Goal: Task Accomplishment & Management: Manage account settings

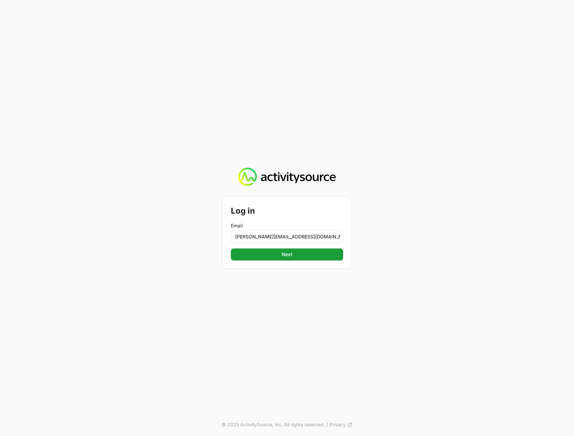
type input "peter@activitysource.com"
click at [231, 248] on button "Next Next" at bounding box center [287, 254] width 112 height 12
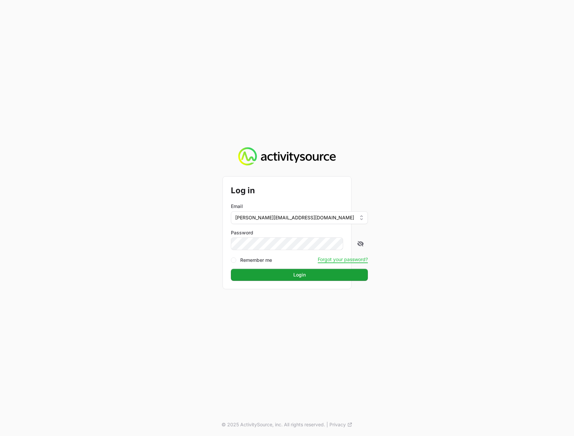
click at [542, 245] on div "Log in Email peter@activitysource.com Password Remember me Forgot your password…" at bounding box center [287, 218] width 574 height 436
click at [322, 276] on span "Login" at bounding box center [299, 275] width 129 height 8
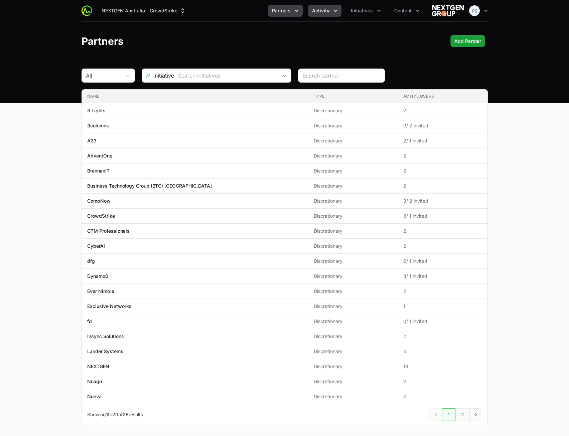
click at [318, 15] on button "Activity" at bounding box center [324, 11] width 33 height 12
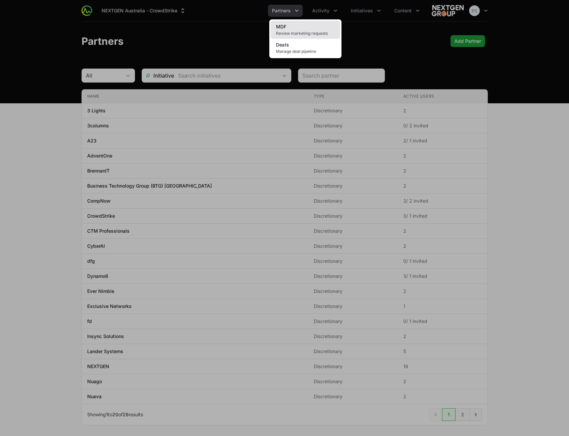
click at [317, 27] on link "MDF Review marketing requests" at bounding box center [305, 30] width 69 height 18
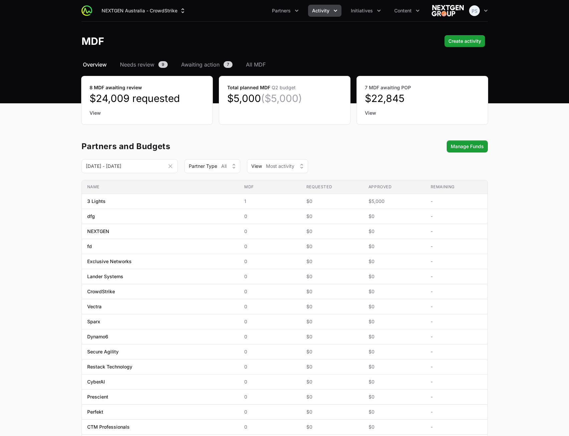
click at [339, 51] on header "MDF Create activity Create activity" at bounding box center [284, 41] width 569 height 39
click at [293, 13] on button "Partners" at bounding box center [285, 11] width 35 height 12
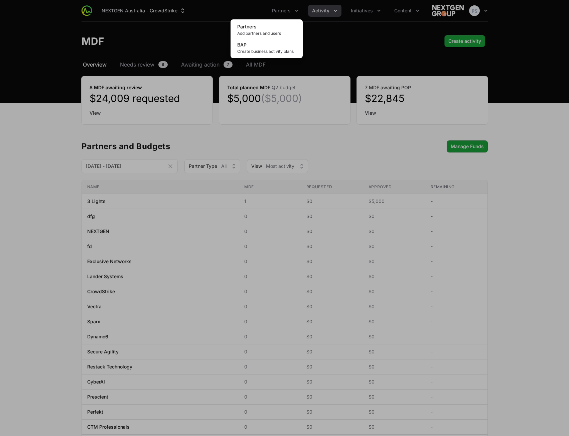
click at [339, 32] on div "Partners menu" at bounding box center [284, 218] width 569 height 436
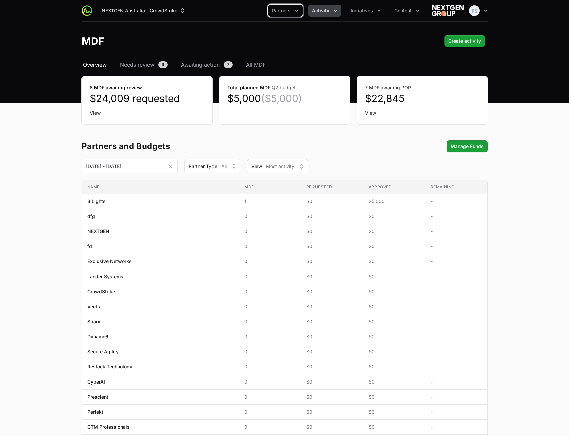
click at [328, 15] on button "Activity" at bounding box center [324, 11] width 33 height 12
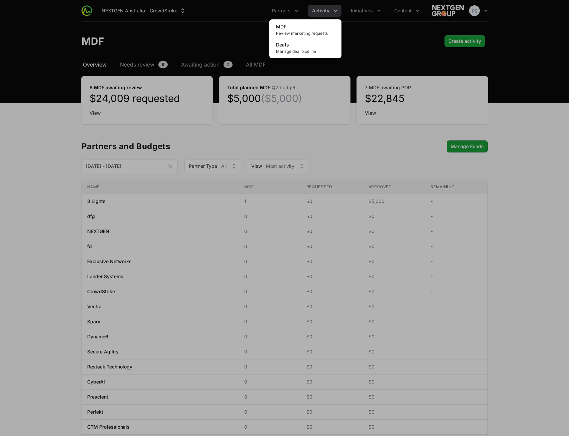
click at [353, 25] on div "Activity menu" at bounding box center [284, 218] width 569 height 436
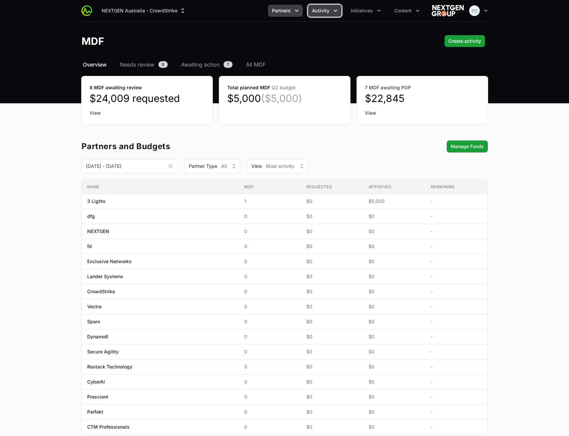
click at [274, 9] on span "Partners" at bounding box center [281, 10] width 19 height 7
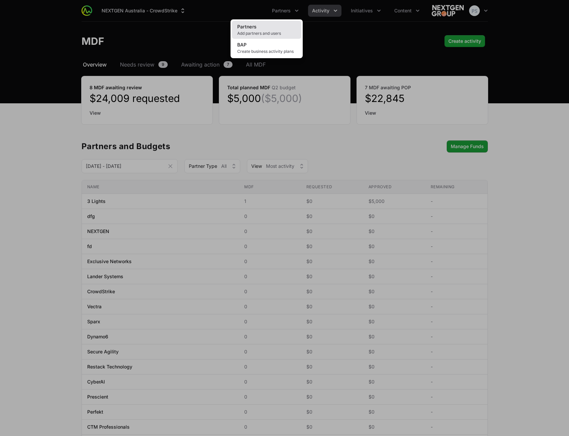
click at [279, 23] on link "Partners Add partners and users" at bounding box center [266, 30] width 69 height 18
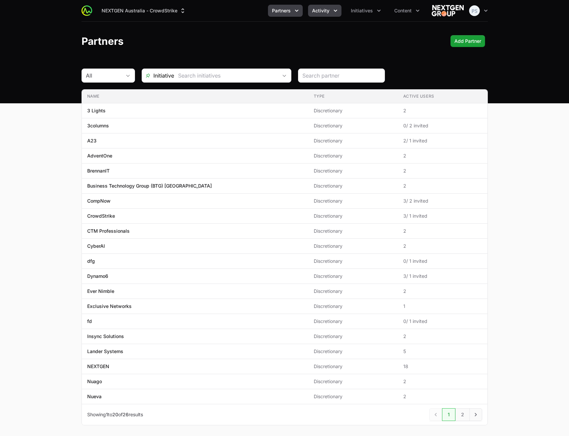
click at [324, 11] on span "Activity" at bounding box center [320, 10] width 17 height 7
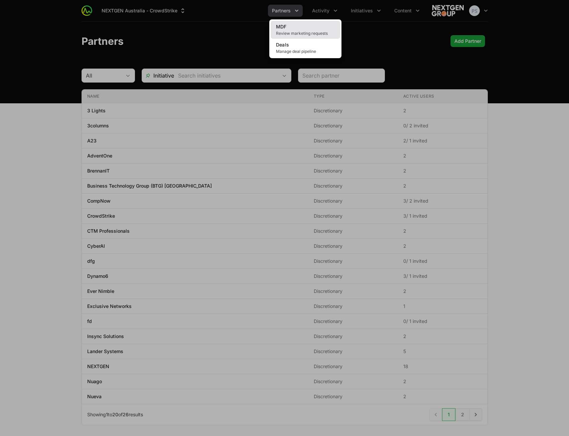
click at [317, 28] on link "MDF Review marketing requests" at bounding box center [305, 30] width 69 height 18
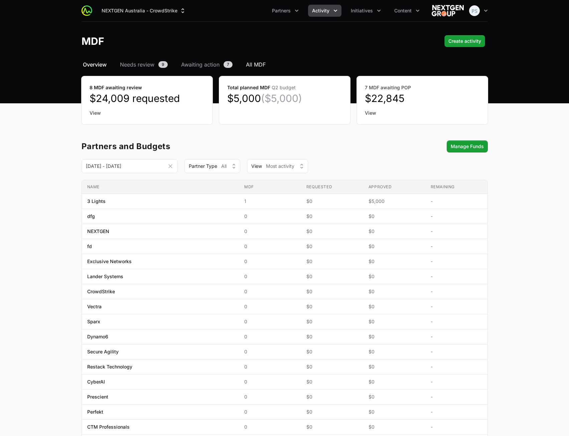
click at [254, 64] on span "All MDF" at bounding box center [256, 64] width 20 height 8
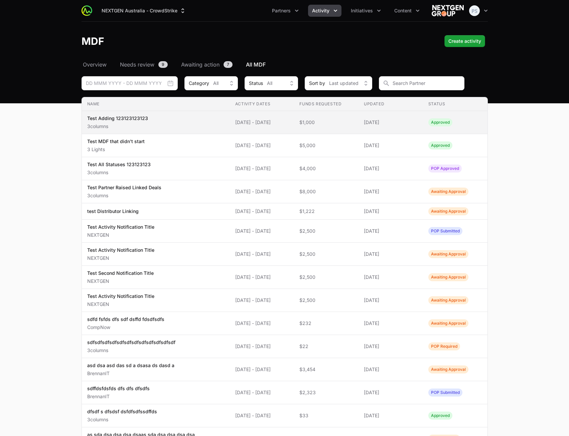
click at [184, 117] on span "Test Adding 123123123123 3columns" at bounding box center [155, 122] width 137 height 15
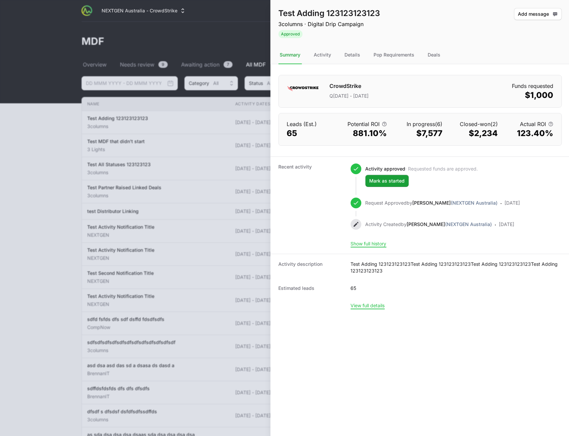
click at [46, 118] on div at bounding box center [284, 218] width 569 height 436
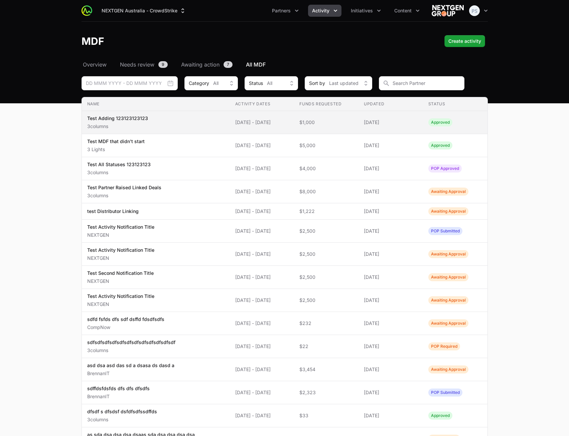
click at [155, 117] on span "Test Adding 123123123123 3columns" at bounding box center [155, 122] width 137 height 15
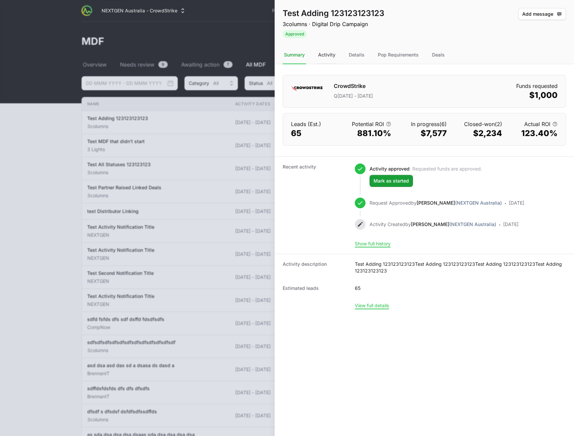
click at [331, 57] on div "Activity" at bounding box center [327, 55] width 20 height 18
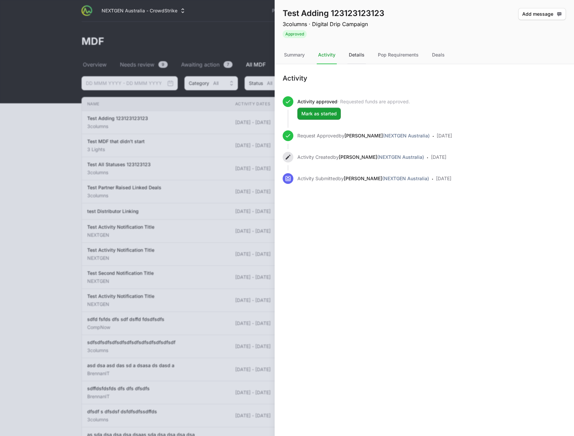
click at [348, 55] on div "Details" at bounding box center [356, 55] width 18 height 18
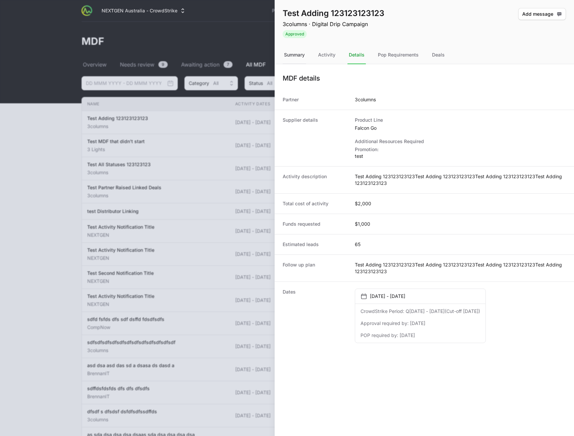
click at [293, 52] on div "Summary" at bounding box center [294, 55] width 23 height 18
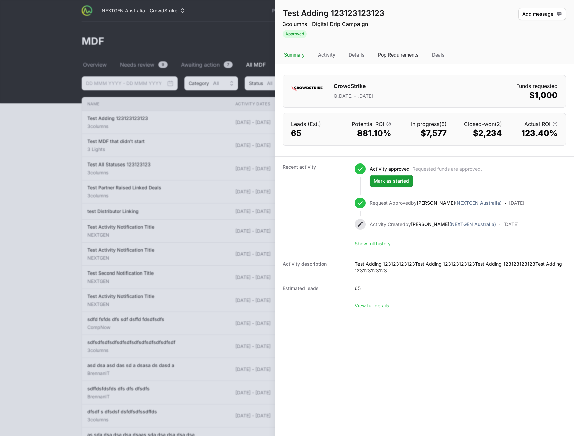
drag, startPoint x: 388, startPoint y: 57, endPoint x: 401, endPoint y: 57, distance: 12.4
click at [388, 57] on div "Pop Requirements" at bounding box center [397, 55] width 43 height 18
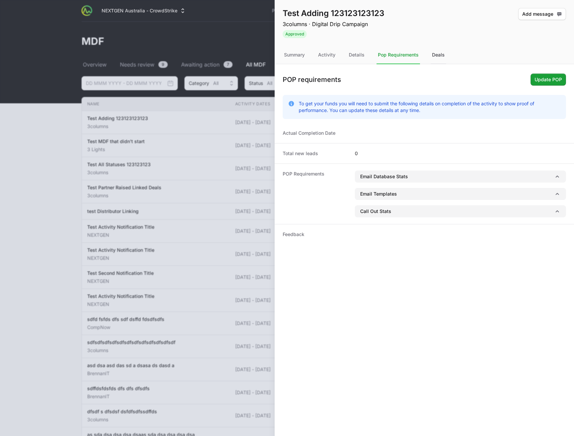
click at [444, 57] on div "Deals" at bounding box center [438, 55] width 15 height 18
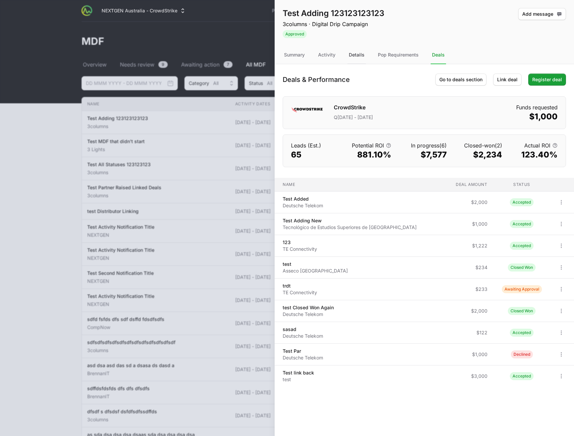
click at [364, 57] on div "Details" at bounding box center [356, 55] width 18 height 18
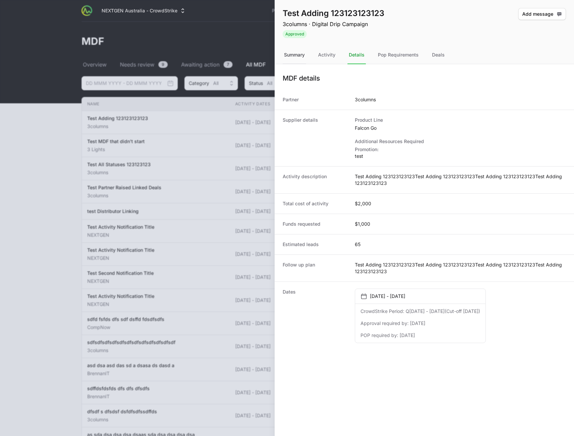
click at [301, 57] on div "Summary" at bounding box center [294, 55] width 23 height 18
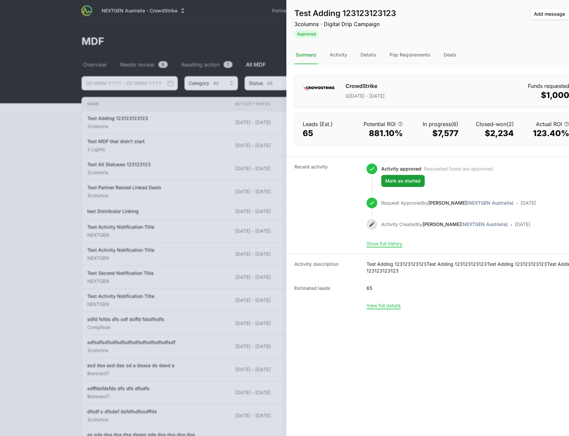
click at [198, 46] on div at bounding box center [284, 218] width 569 height 436
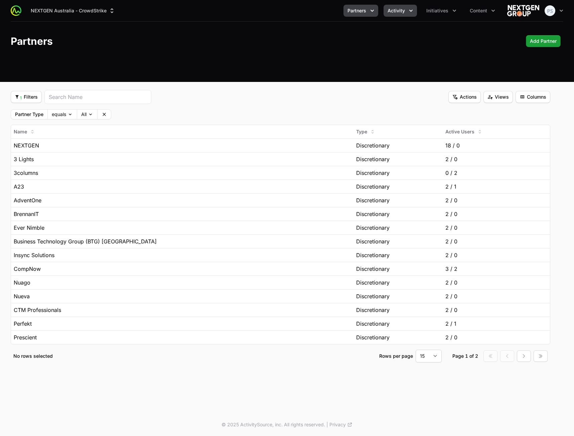
click at [394, 11] on span "Activity" at bounding box center [395, 10] width 17 height 7
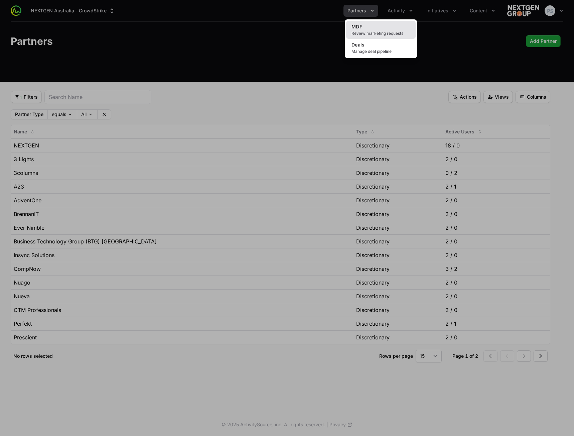
click at [380, 27] on link "MDF Review marketing requests" at bounding box center [380, 30] width 69 height 18
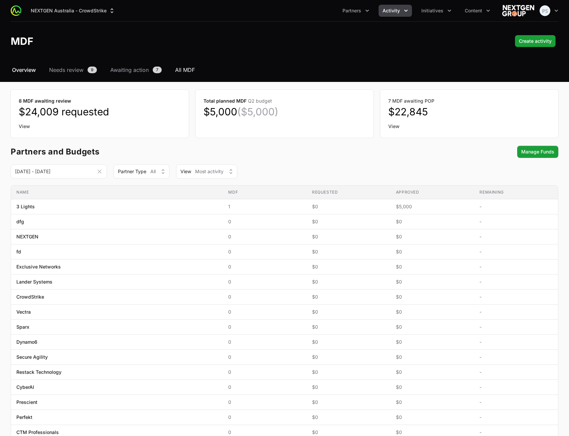
click at [186, 71] on span "All MDF" at bounding box center [185, 70] width 20 height 8
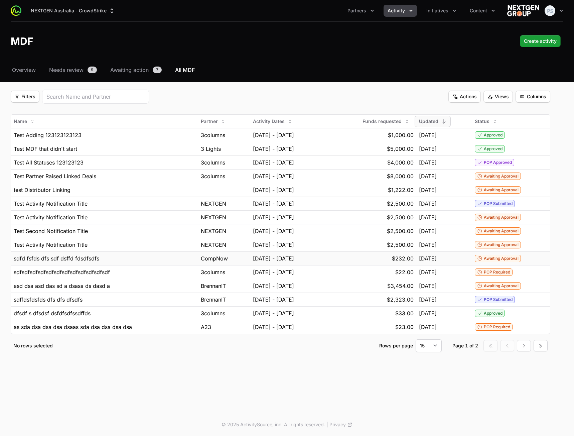
click at [169, 258] on div "sdfd fsfds dfs sdf dsffd fdsdfsdfs" at bounding box center [105, 258] width 182 height 8
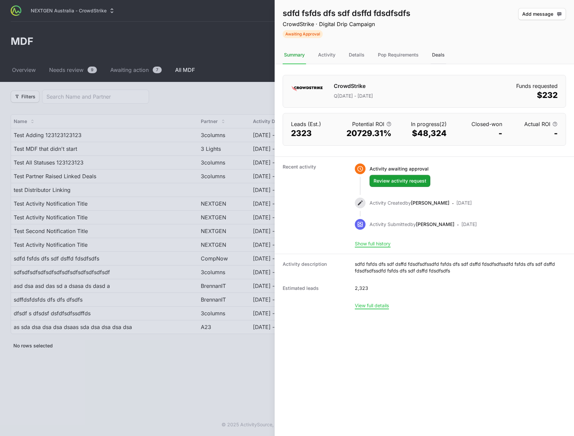
click at [436, 56] on div "Deals" at bounding box center [438, 55] width 15 height 18
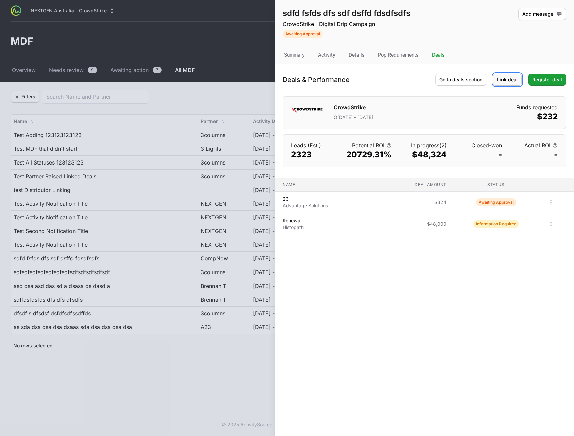
click at [513, 79] on span "Link deal" at bounding box center [507, 79] width 20 height 8
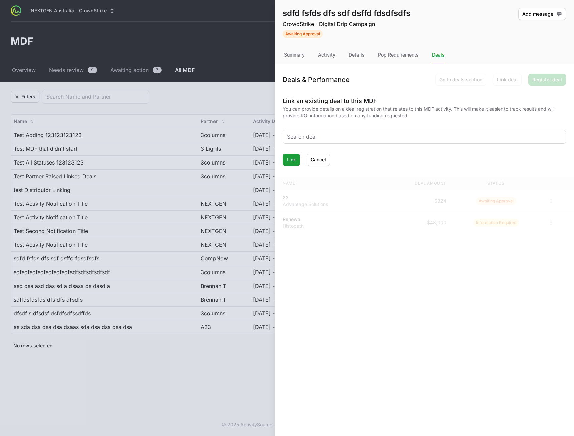
click at [318, 136] on input "text" at bounding box center [424, 137] width 275 height 8
type input "a"
type input "Bi"
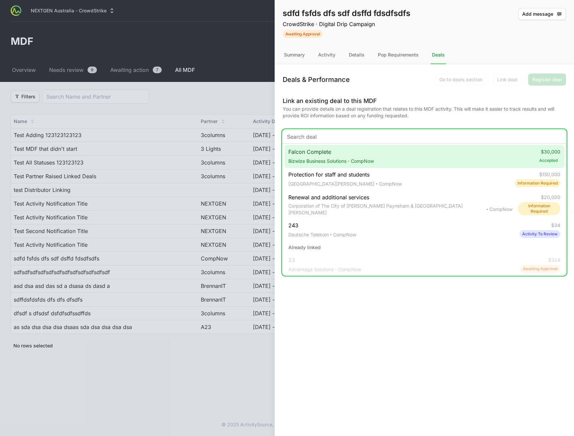
click at [366, 136] on input "text" at bounding box center [424, 137] width 275 height 8
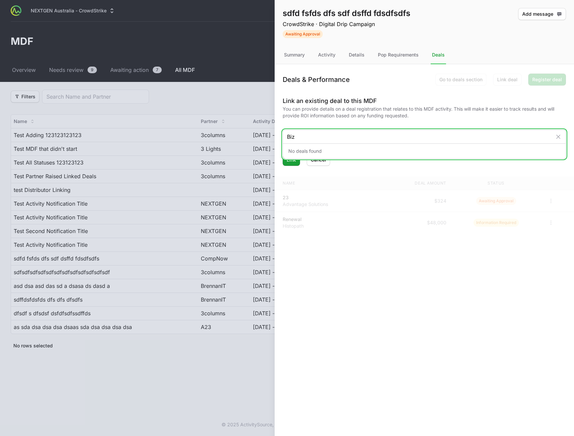
type input "Biz"
